Goal: Task Accomplishment & Management: Complete application form

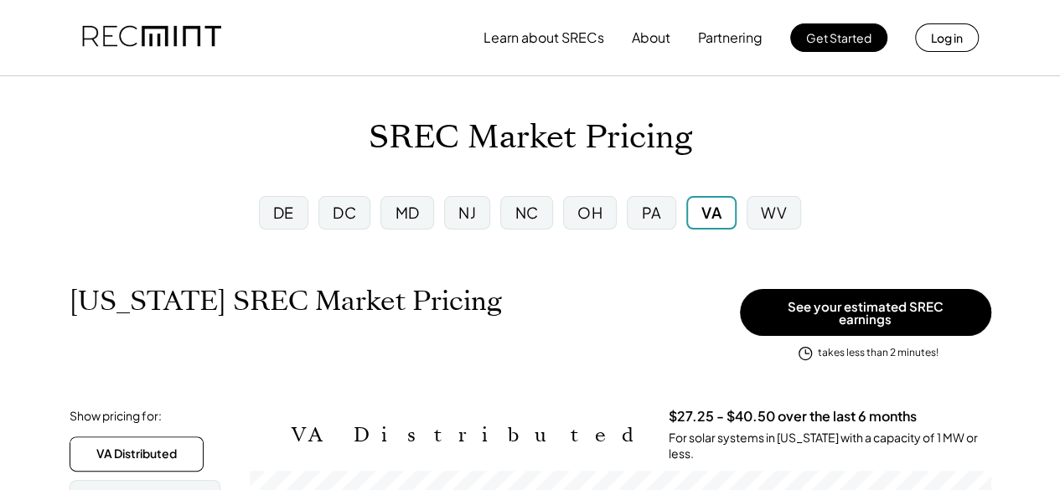
scroll to position [277, 741]
click at [471, 207] on div "NJ" at bounding box center [467, 212] width 18 height 21
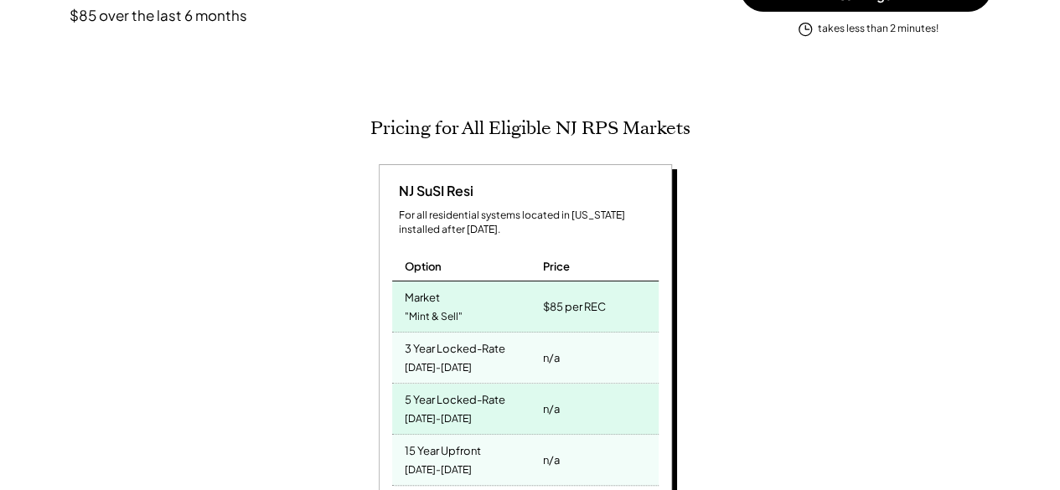
scroll to position [168, 0]
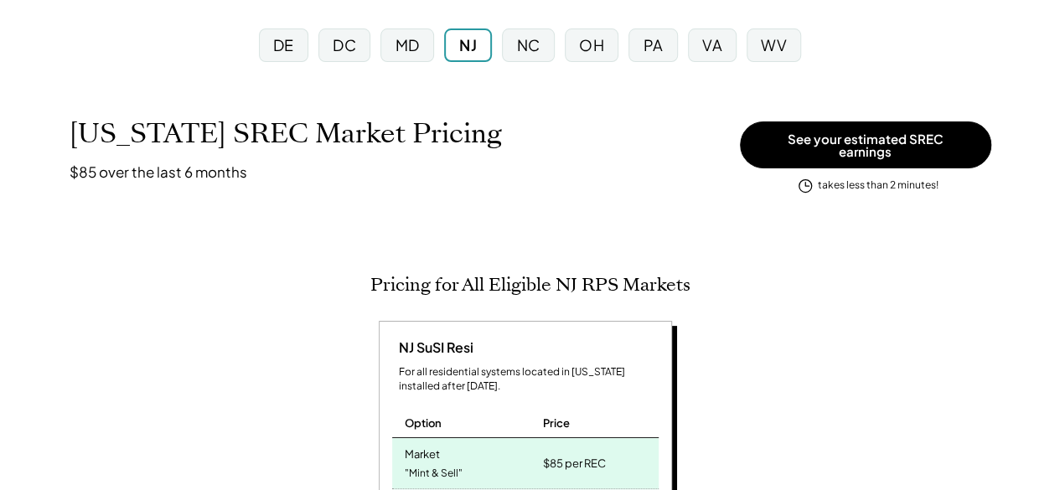
click at [285, 46] on div "DE" at bounding box center [283, 44] width 21 height 21
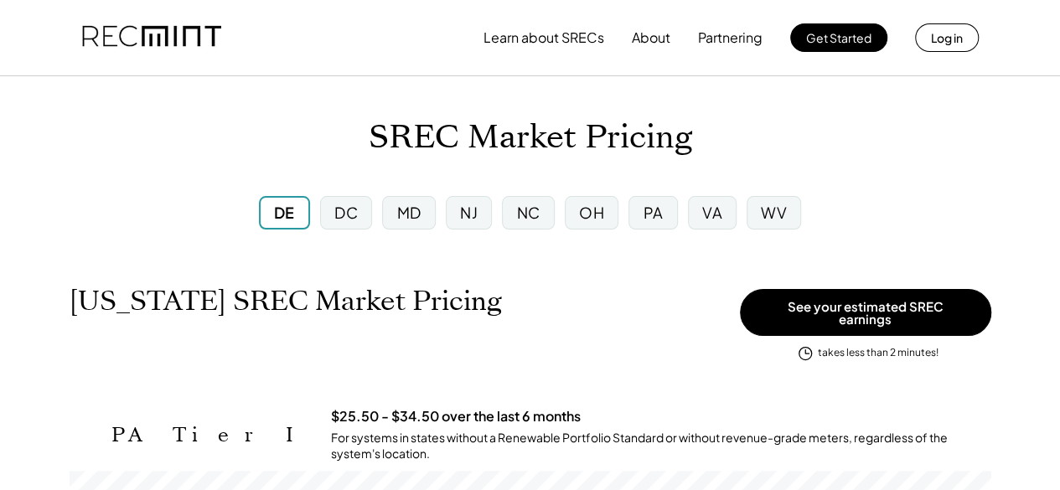
click at [347, 210] on div "DC" at bounding box center [345, 212] width 23 height 21
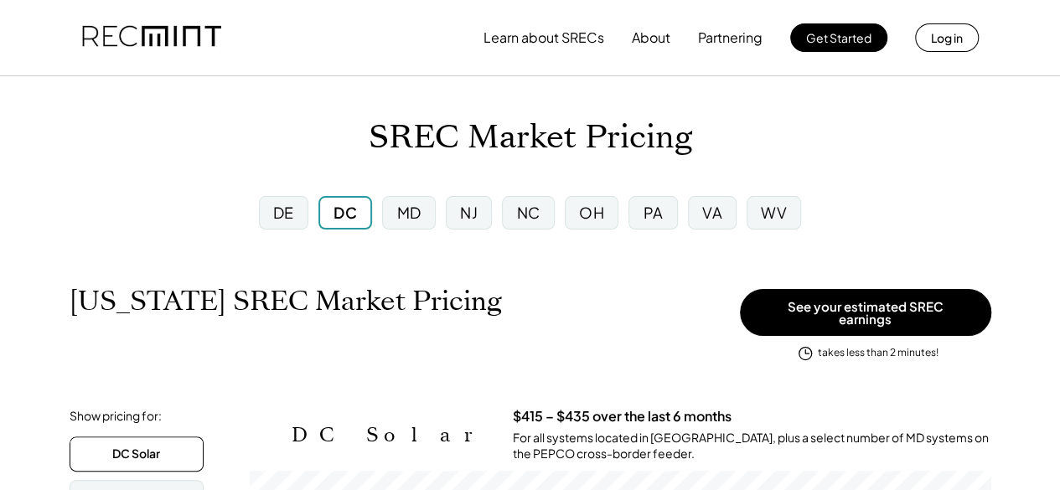
scroll to position [277, 741]
click at [417, 212] on div "MD" at bounding box center [409, 212] width 24 height 21
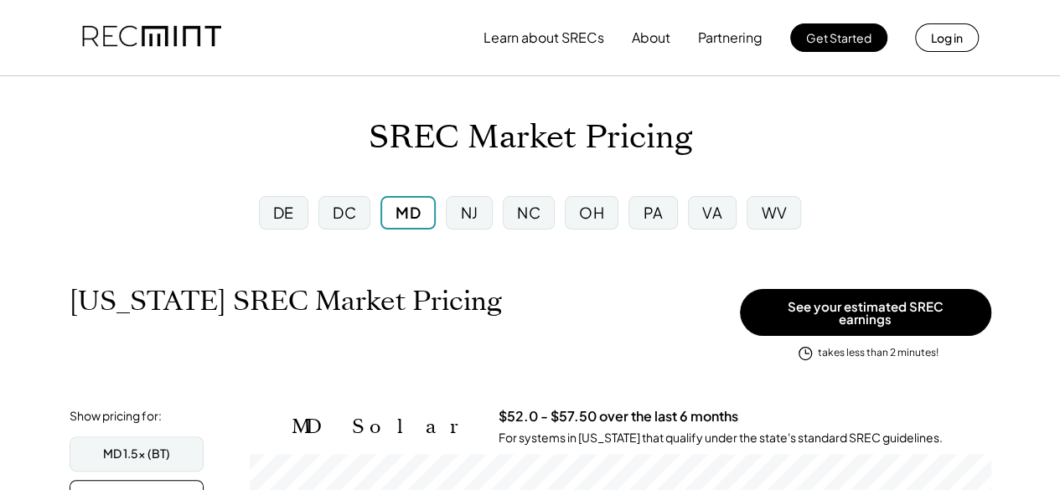
scroll to position [277, 741]
click at [465, 208] on div "NJ" at bounding box center [470, 212] width 18 height 21
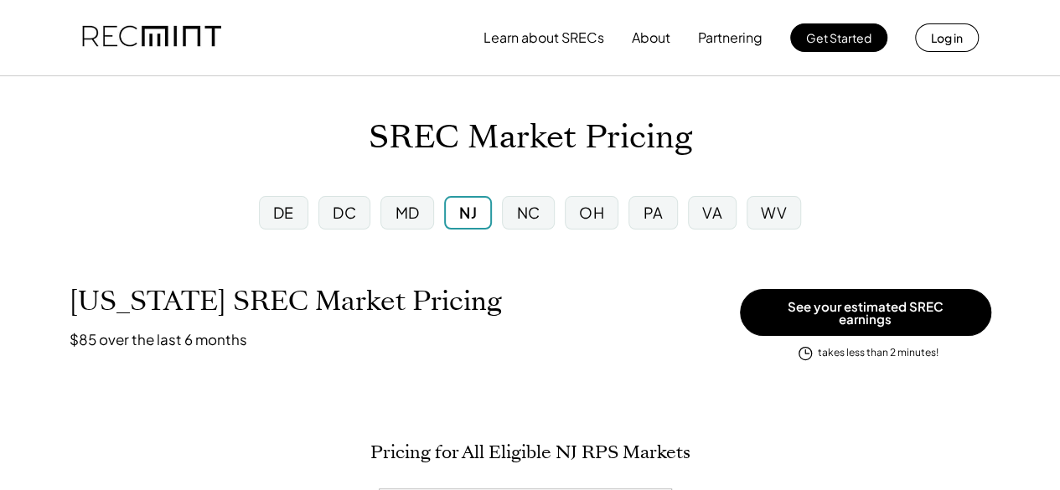
click at [521, 206] on div "NC" at bounding box center [527, 212] width 23 height 21
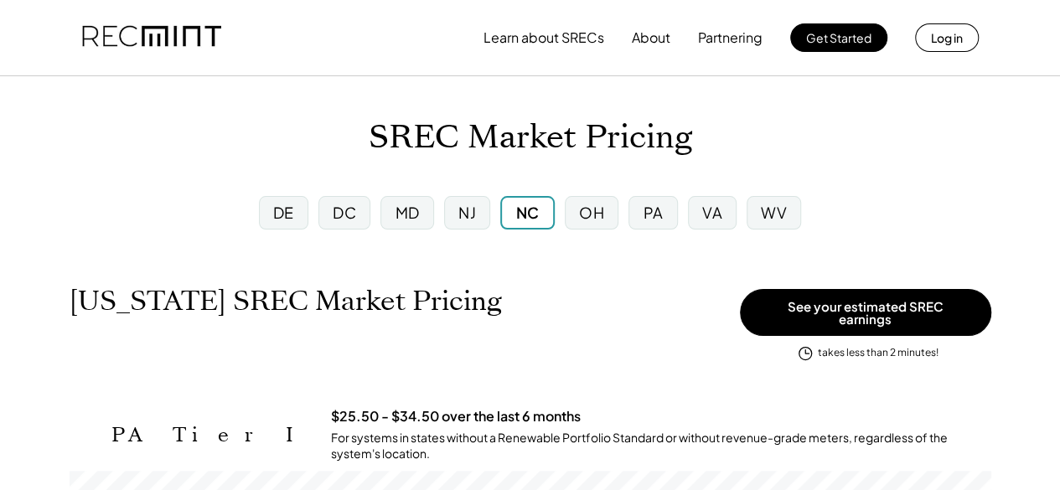
scroll to position [277, 922]
click at [597, 207] on div "OH" at bounding box center [591, 212] width 25 height 21
click at [650, 214] on div "PA" at bounding box center [653, 212] width 20 height 21
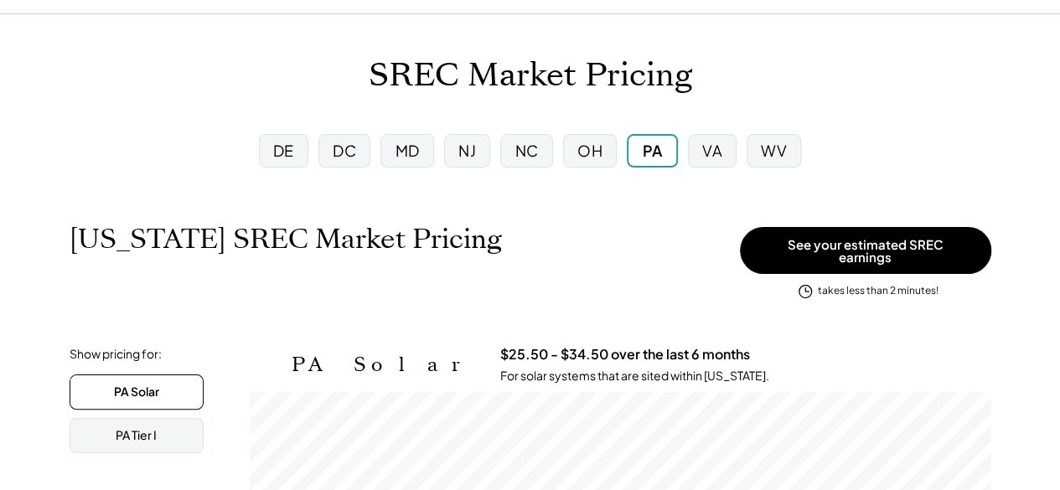
scroll to position [84, 0]
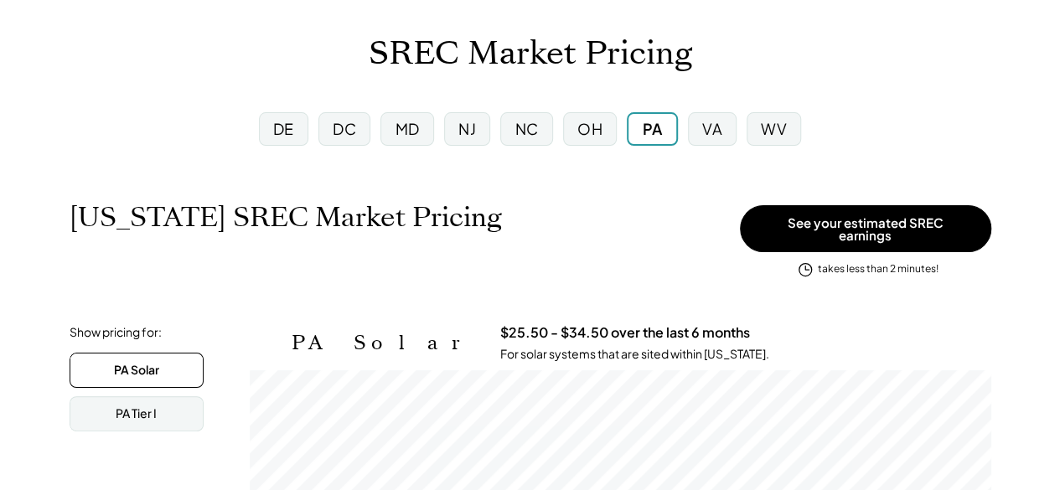
click at [707, 125] on div "VA" at bounding box center [712, 128] width 20 height 21
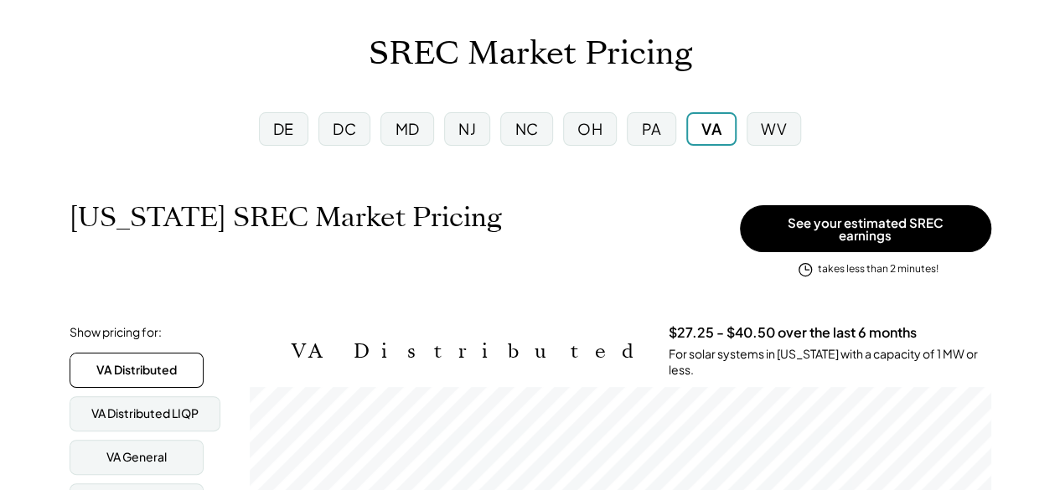
scroll to position [277, 741]
click at [773, 127] on div "WV" at bounding box center [774, 128] width 26 height 21
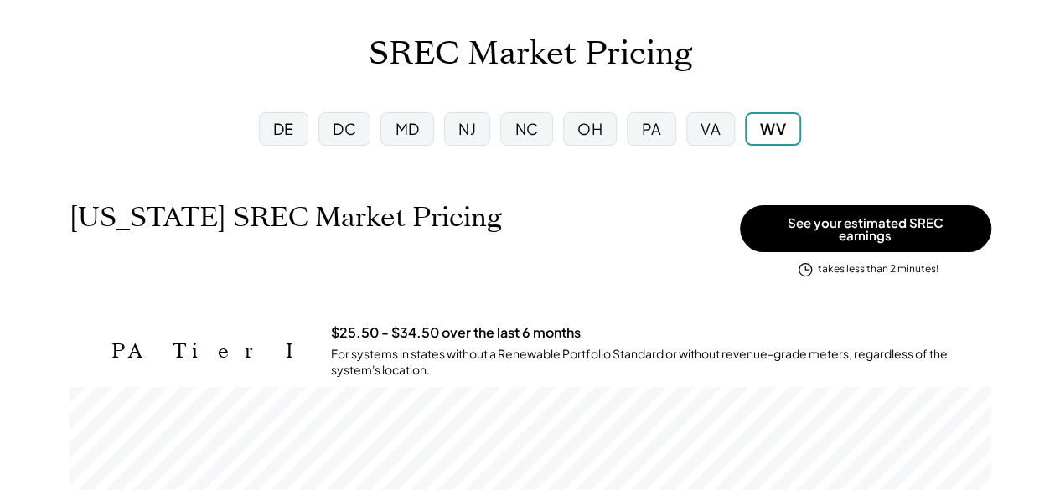
click at [467, 126] on div "NJ" at bounding box center [467, 128] width 18 height 21
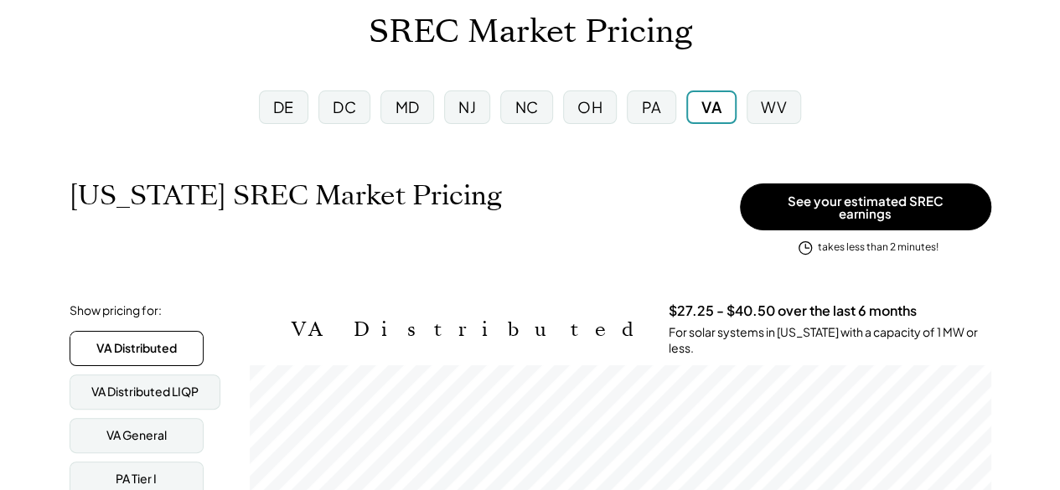
scroll to position [251, 0]
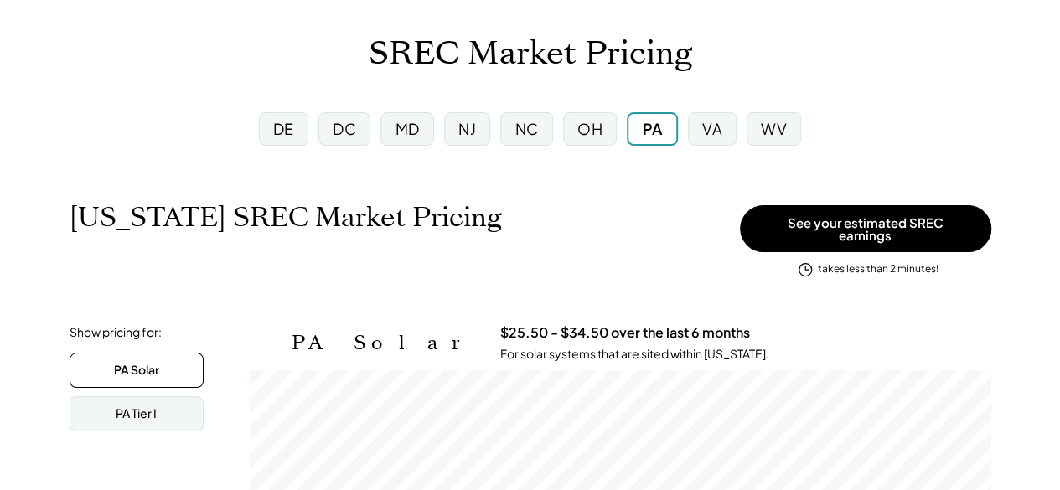
scroll to position [277, 741]
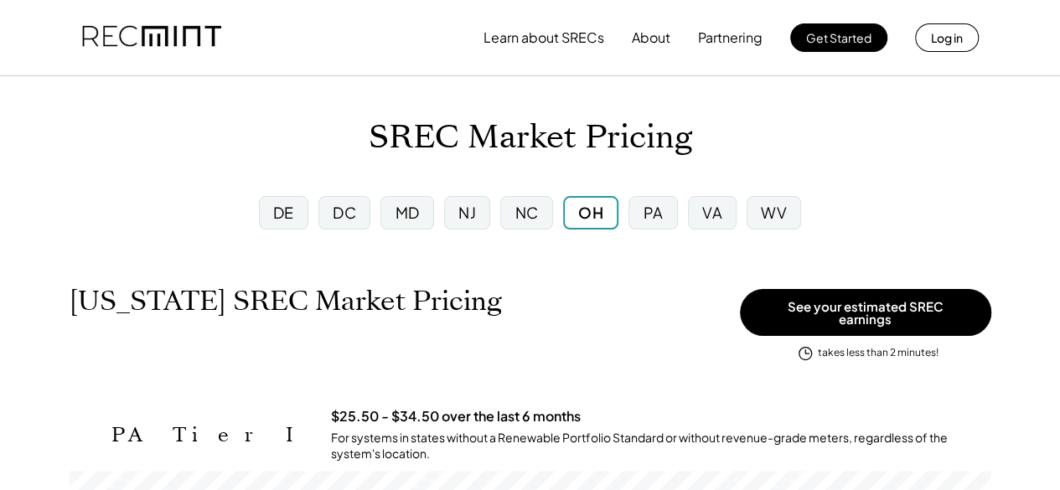
scroll to position [277, 922]
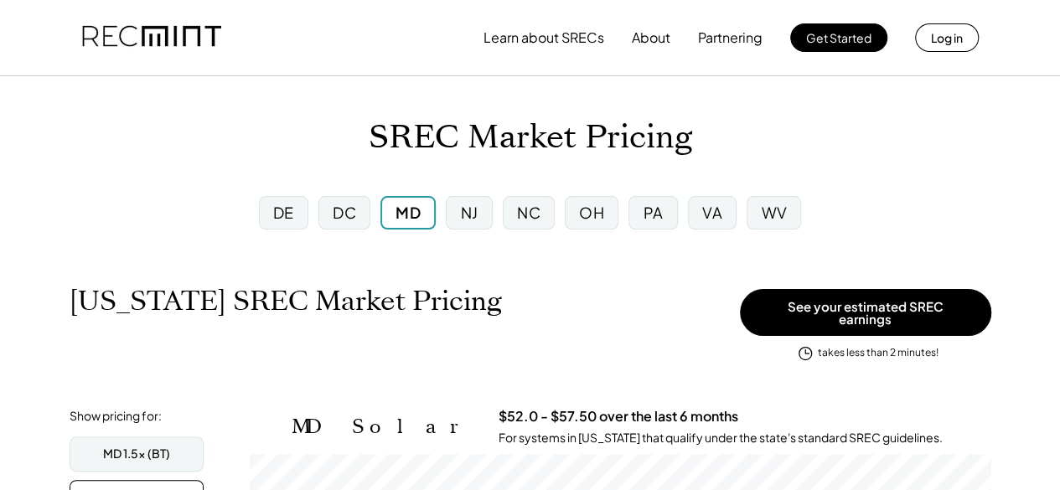
scroll to position [277, 741]
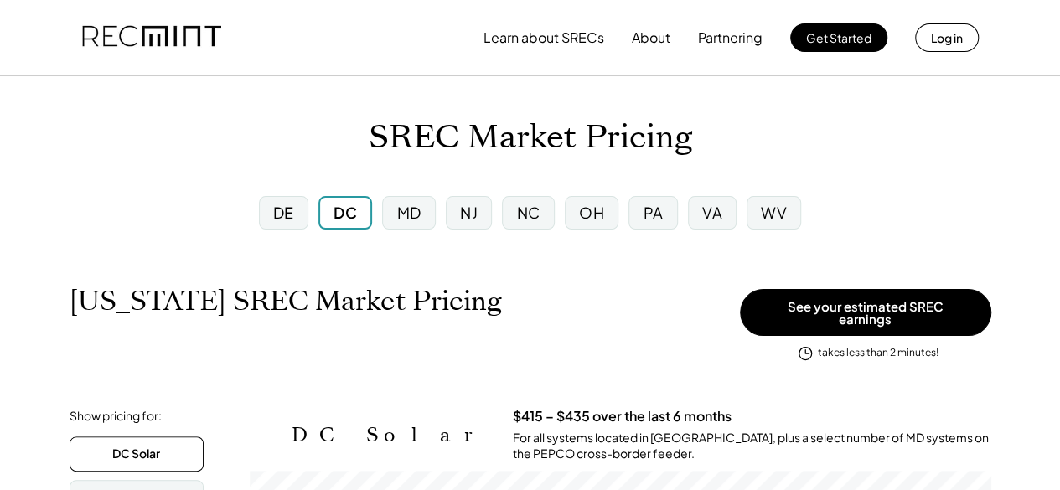
scroll to position [277, 741]
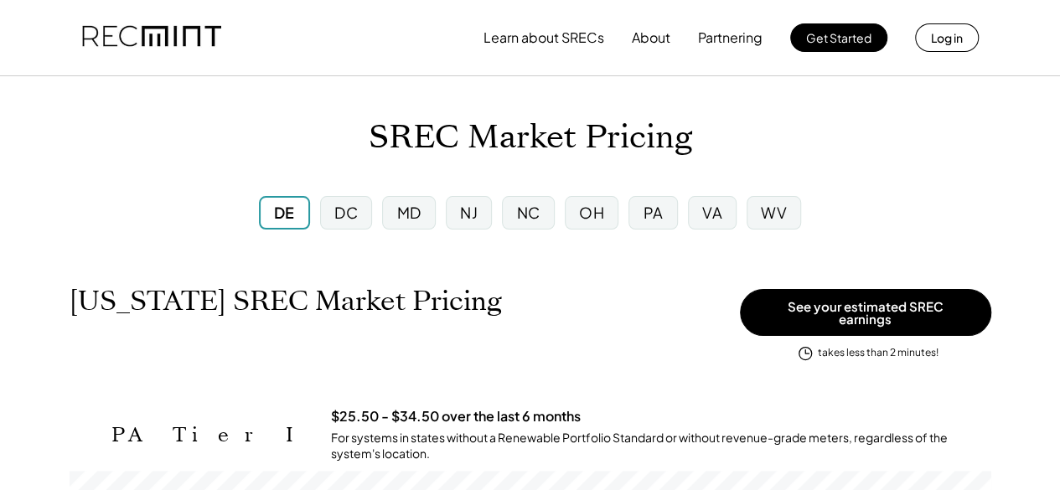
scroll to position [277, 922]
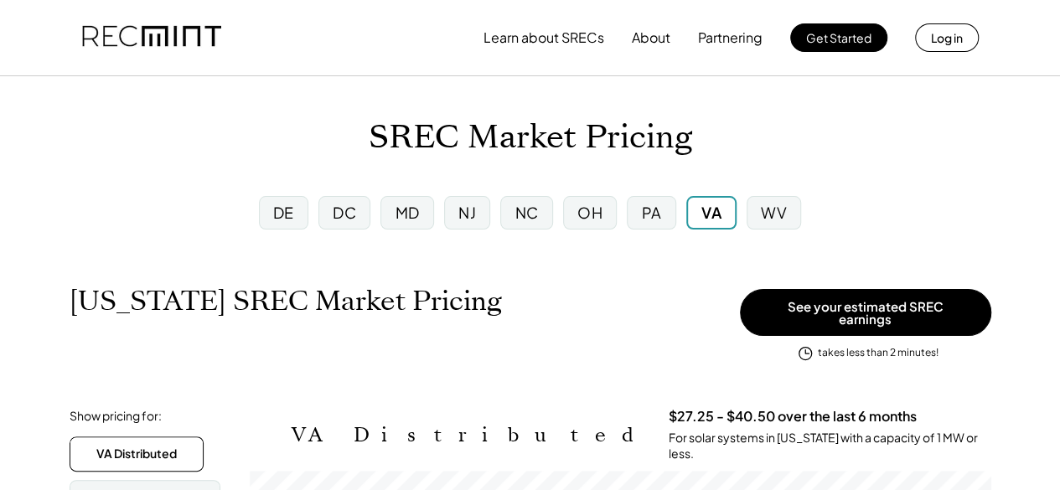
scroll to position [277, 741]
click at [464, 209] on div "NJ" at bounding box center [467, 212] width 18 height 21
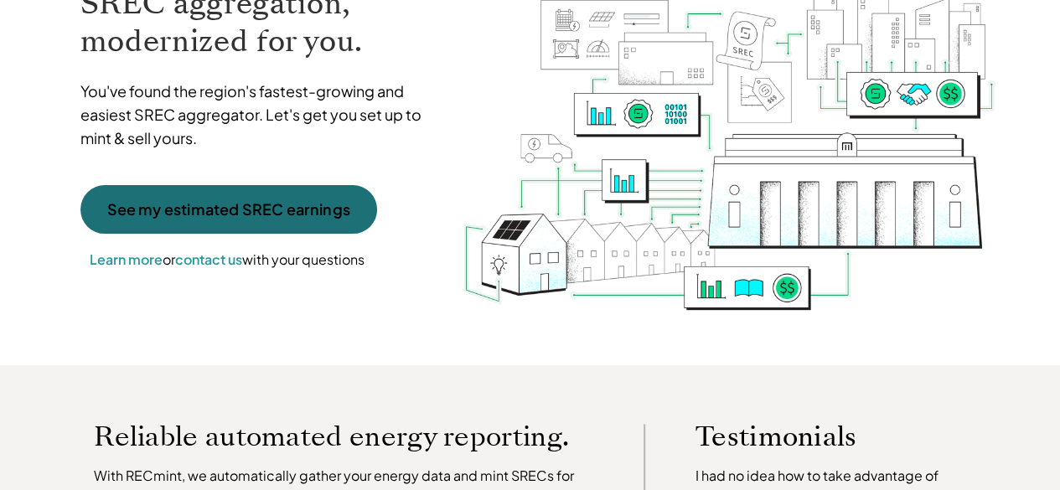
scroll to position [168, 0]
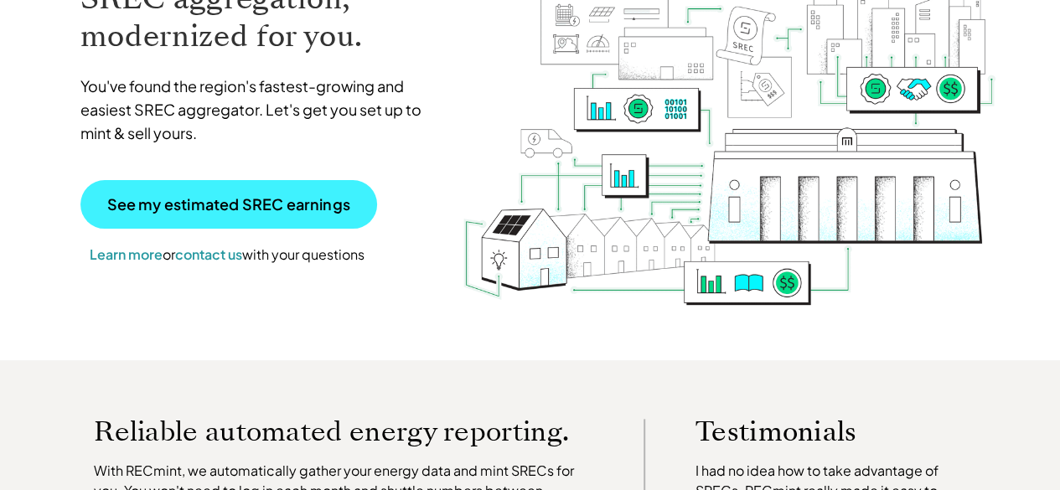
click at [250, 197] on p "See my estimated SREC earnings" at bounding box center [228, 204] width 243 height 15
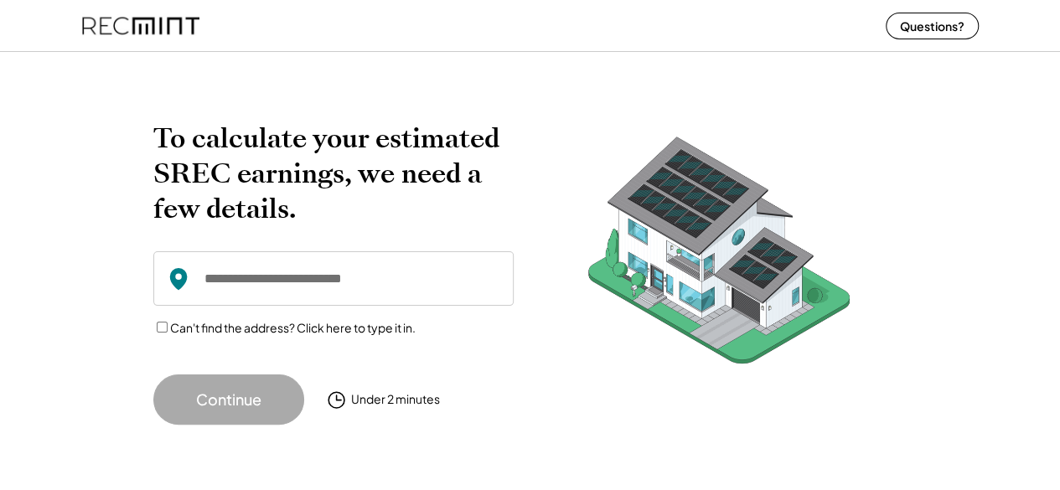
click at [219, 282] on input "input" at bounding box center [333, 278] width 360 height 54
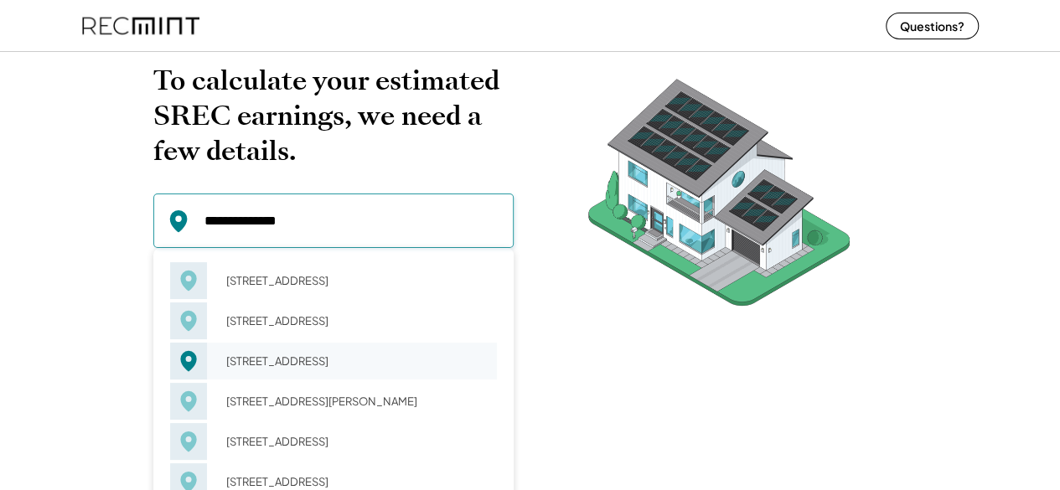
scroll to position [84, 0]
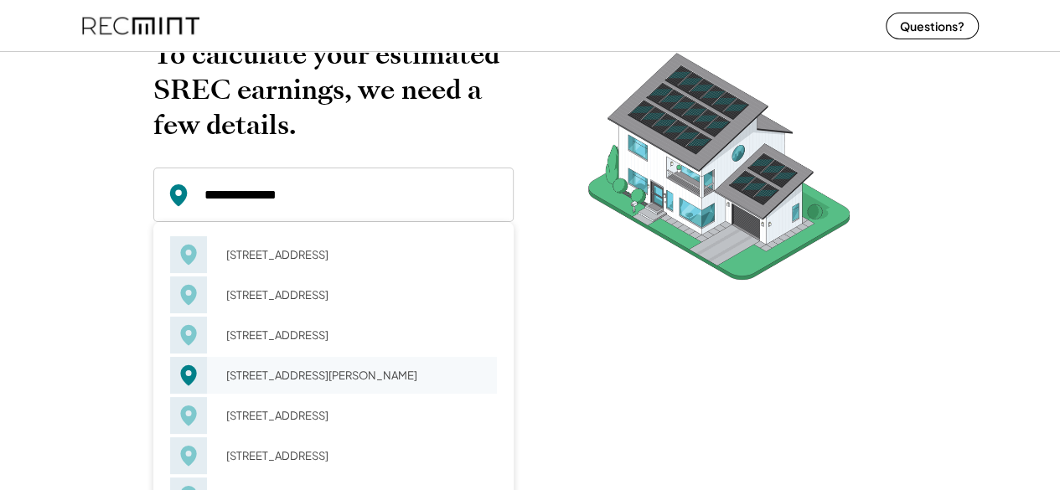
click at [261, 381] on div "[STREET_ADDRESS][PERSON_NAME]" at bounding box center [356, 375] width 282 height 23
type input "**********"
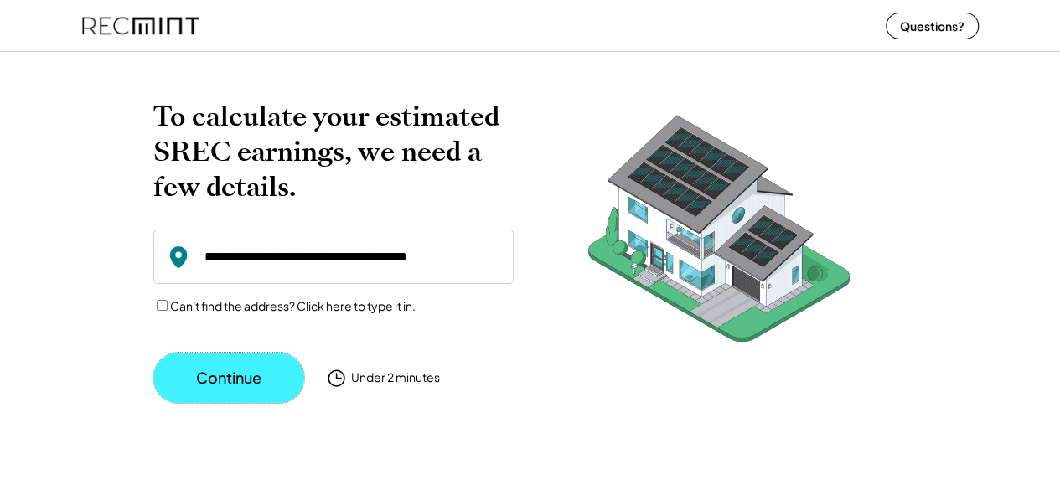
click at [212, 374] on button "Continue" at bounding box center [228, 378] width 151 height 50
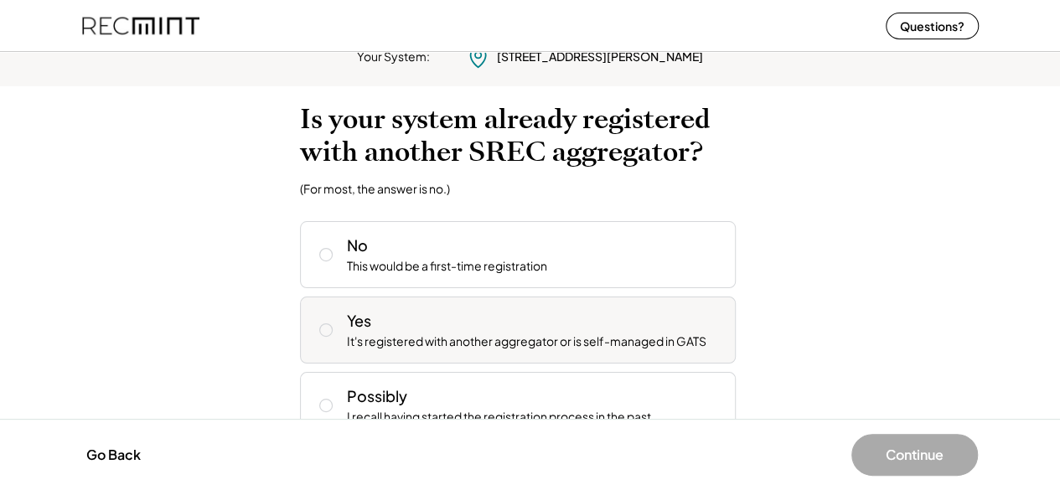
click at [327, 329] on icon at bounding box center [326, 330] width 17 height 17
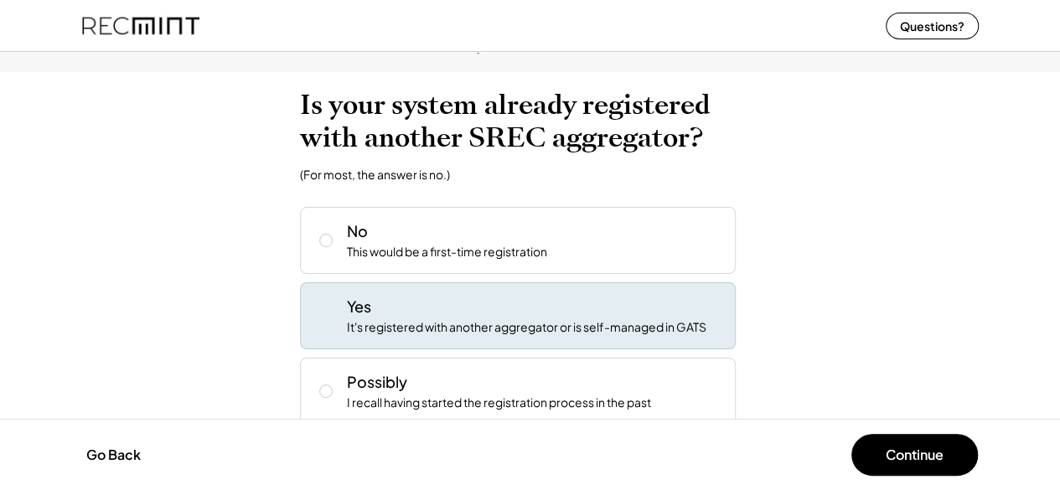
scroll to position [59, 0]
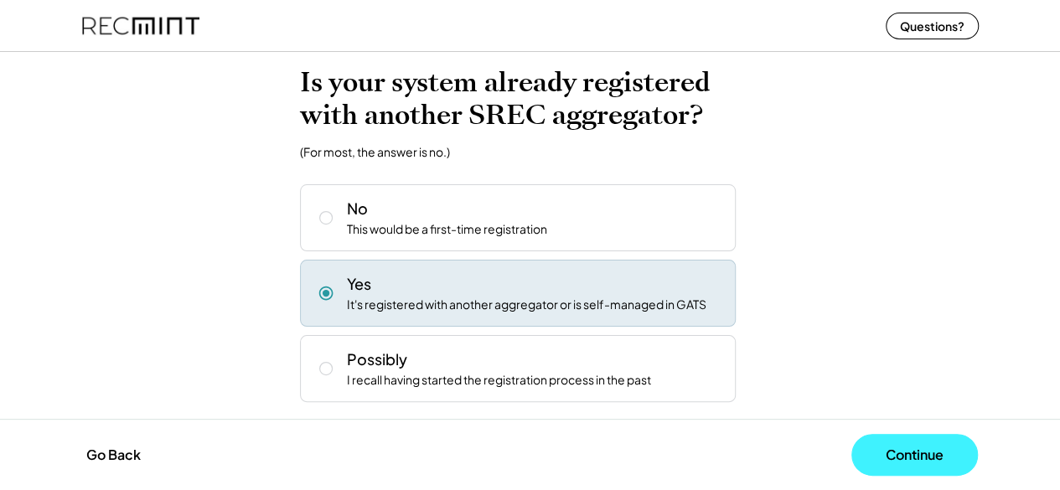
click at [915, 455] on button "Continue" at bounding box center [915, 455] width 127 height 42
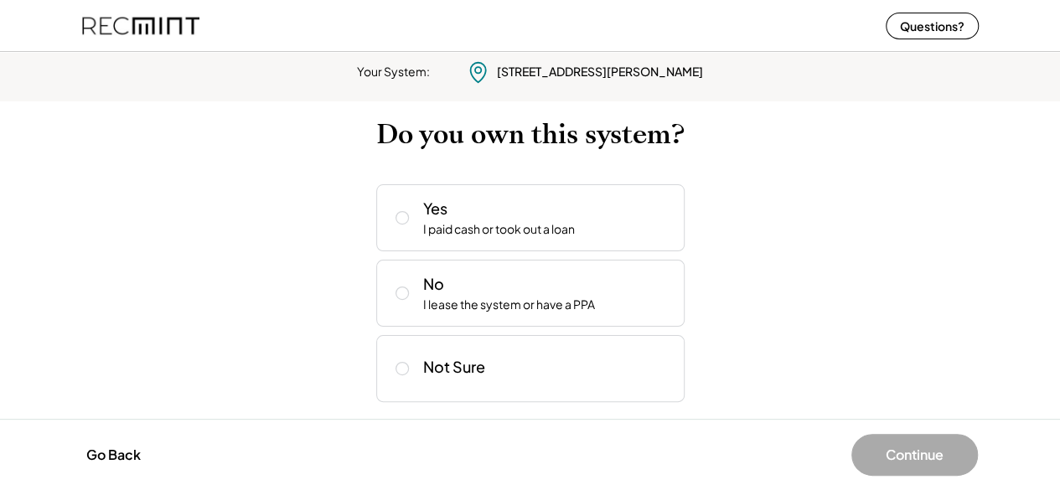
scroll to position [7, 0]
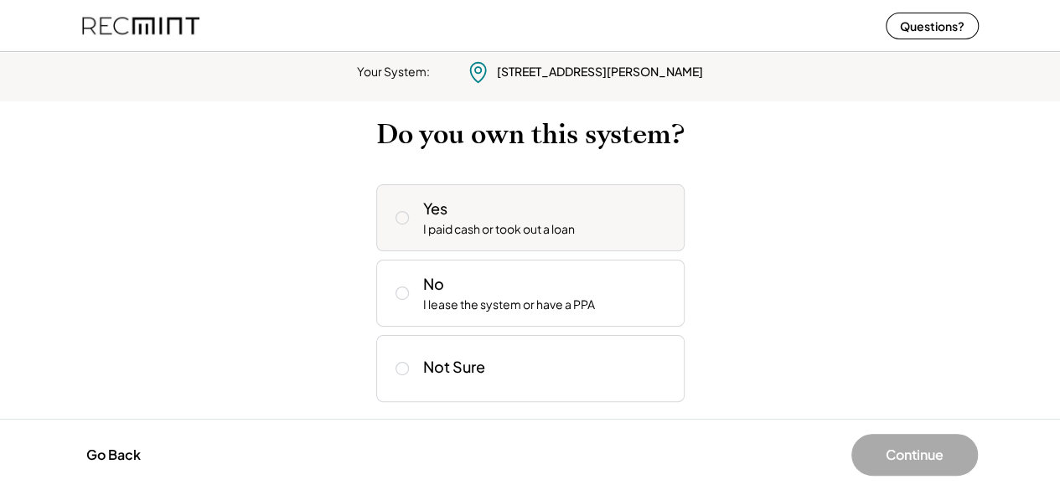
click at [401, 215] on icon at bounding box center [402, 218] width 17 height 17
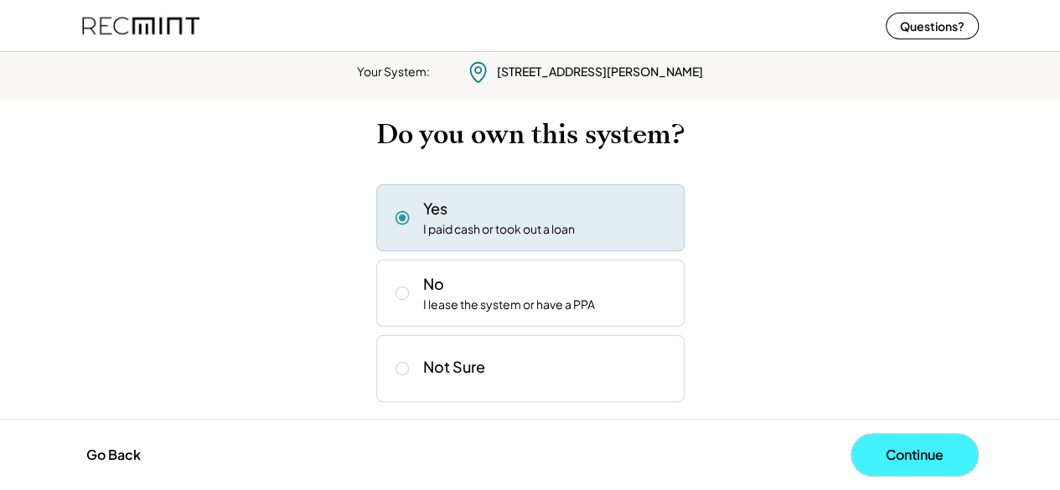
click at [888, 453] on button "Continue" at bounding box center [915, 455] width 127 height 42
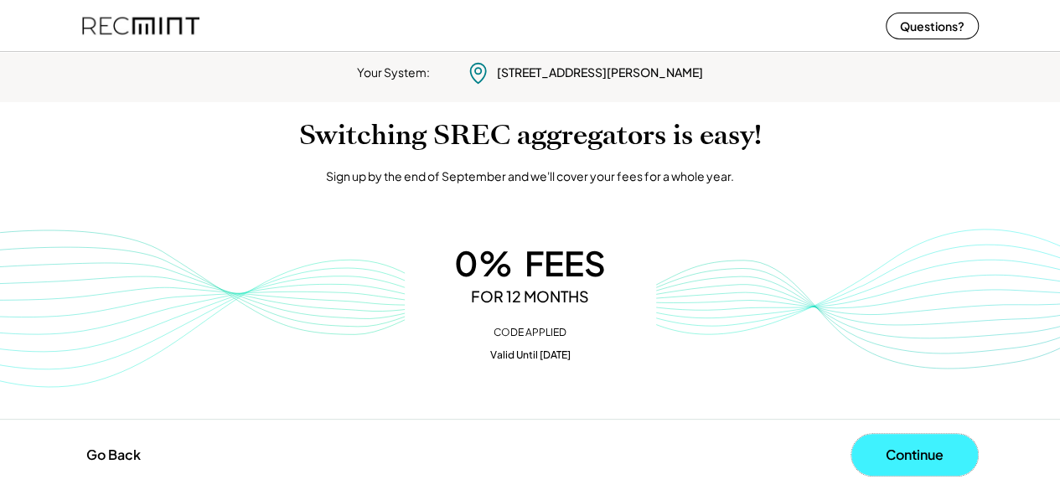
click at [882, 457] on button "Continue" at bounding box center [915, 455] width 127 height 42
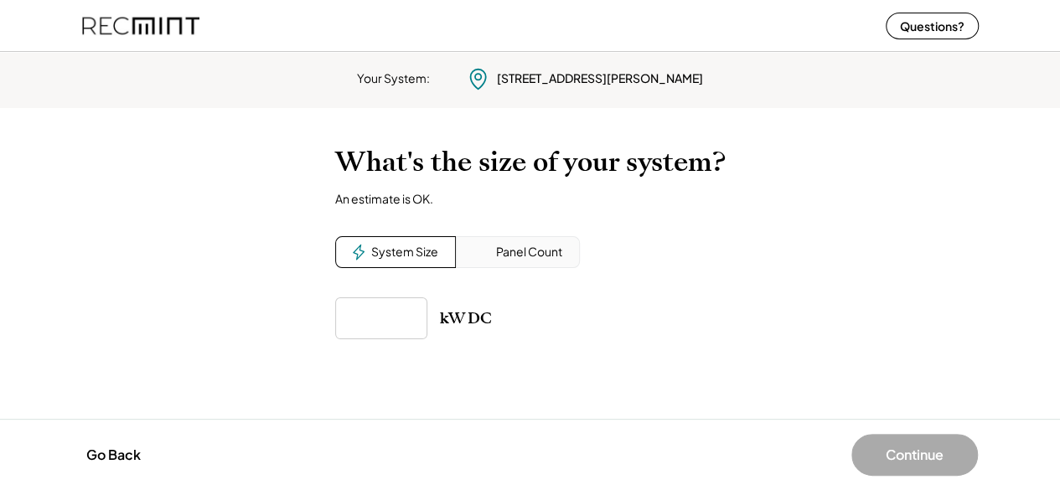
scroll to position [0, 0]
click at [530, 250] on div "Panel Count" at bounding box center [535, 252] width 66 height 17
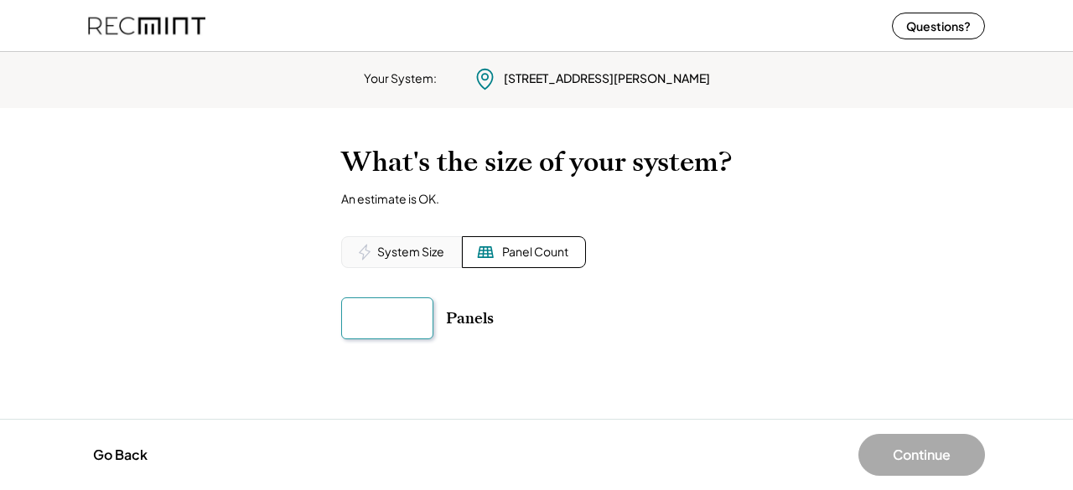
click at [397, 314] on input "input" at bounding box center [387, 319] width 92 height 42
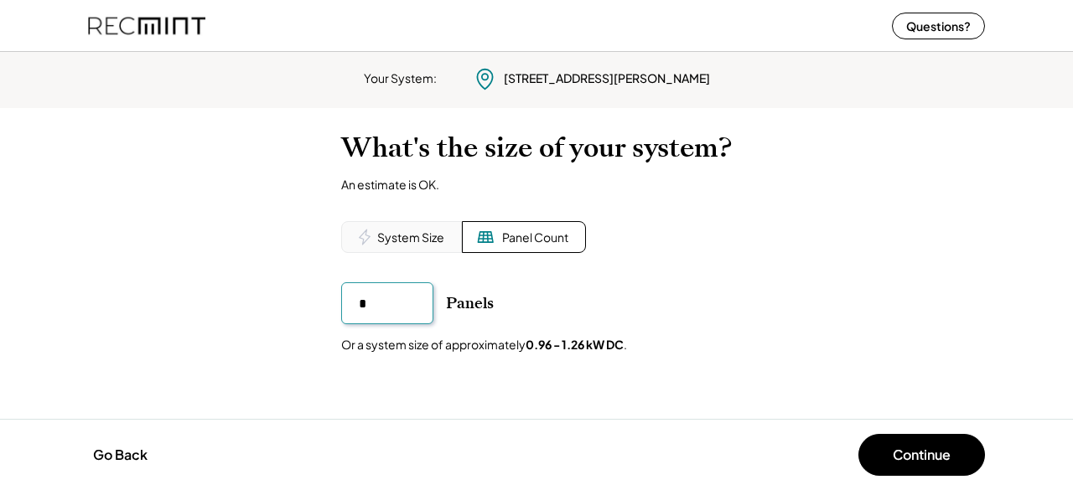
type input "**"
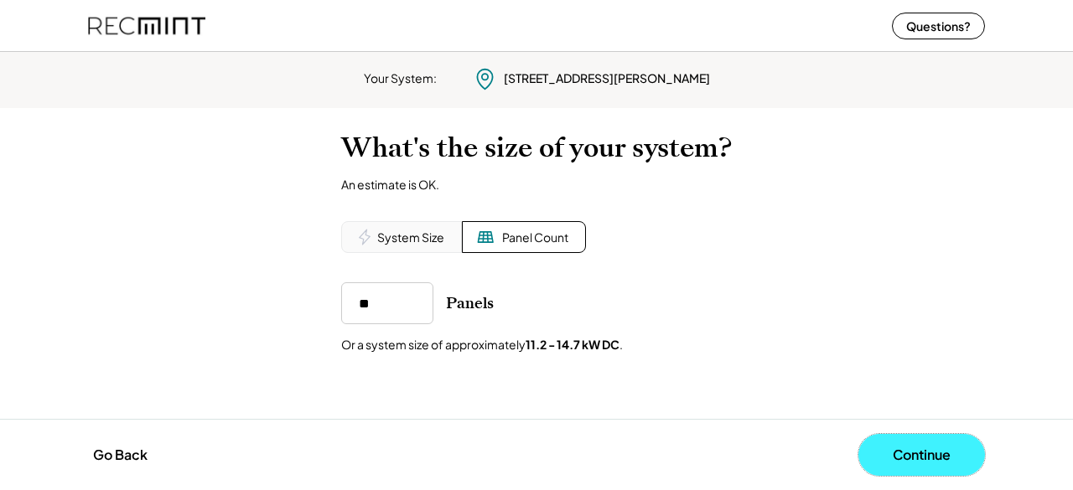
click at [904, 448] on button "Continue" at bounding box center [921, 455] width 127 height 42
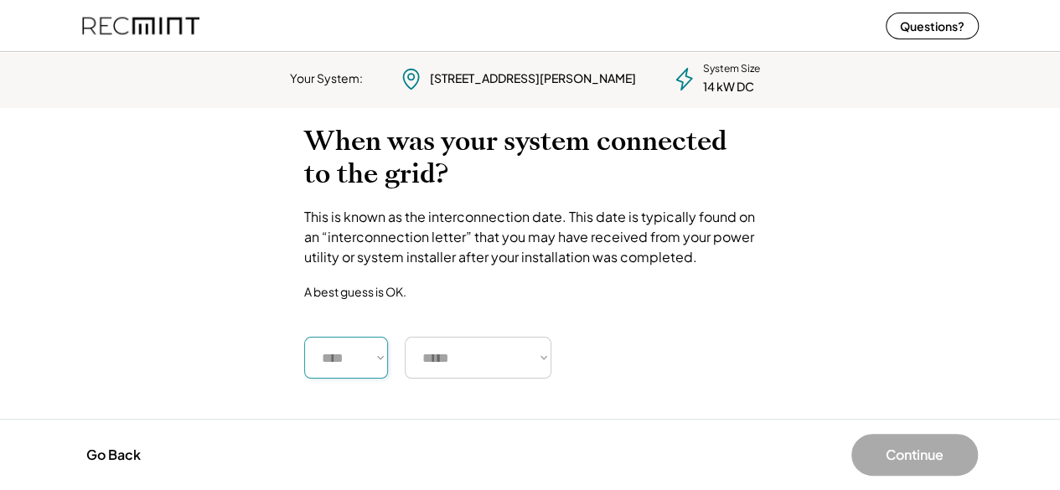
click at [353, 350] on select "**** **** **** **** **** **** **** **** **** **** **** **** **** **** ****" at bounding box center [346, 358] width 84 height 42
select select "****"
click at [304, 337] on select "**** **** **** **** **** **** **** **** **** **** **** **** **** **** ****" at bounding box center [346, 358] width 84 height 42
click at [493, 355] on select "***** ******* ******** ***** ***** *** **** **** ****** ********* ******* *****…" at bounding box center [478, 358] width 147 height 42
select select "********"
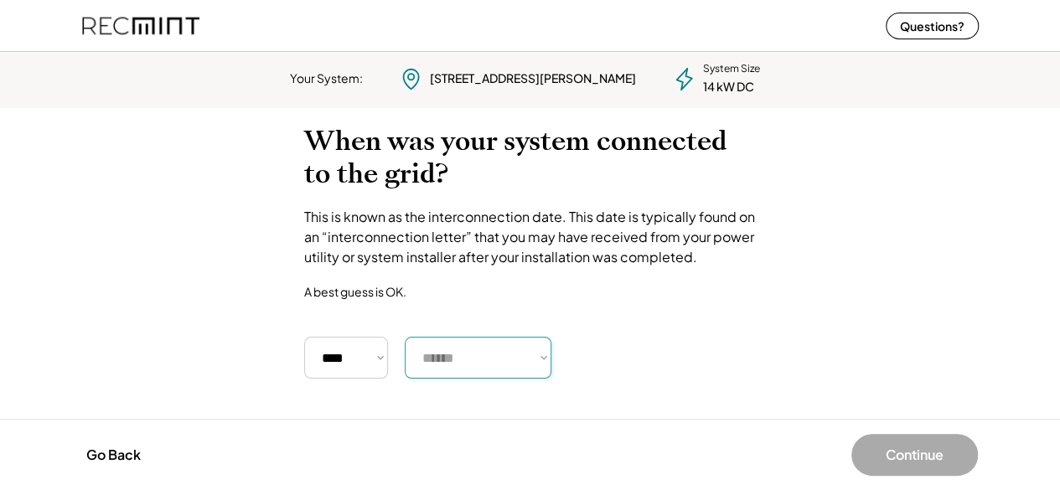
click at [405, 337] on select "***** ******* ******** ***** ***** *** **** **** ****** ********* ******* *****…" at bounding box center [478, 358] width 147 height 42
